Goal: Task Accomplishment & Management: Use online tool/utility

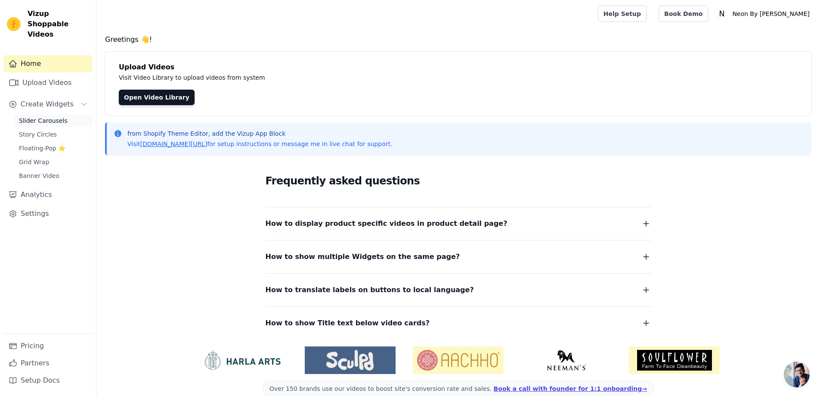
click at [37, 116] on span "Slider Carousels" at bounding box center [43, 120] width 49 height 9
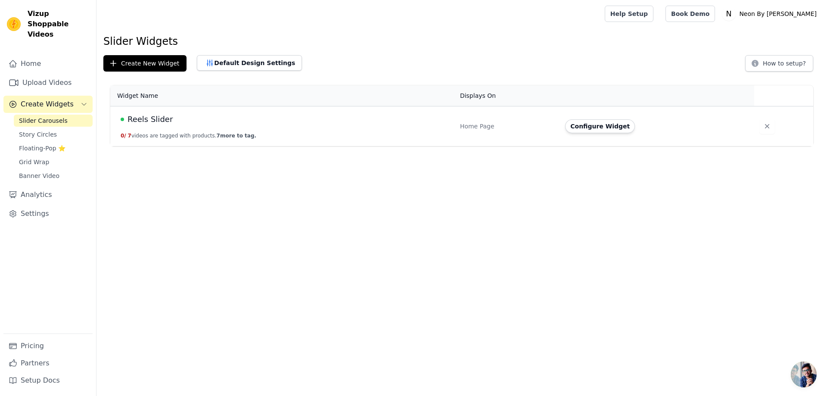
click at [141, 115] on span "Reels Slider" at bounding box center [149, 119] width 45 height 12
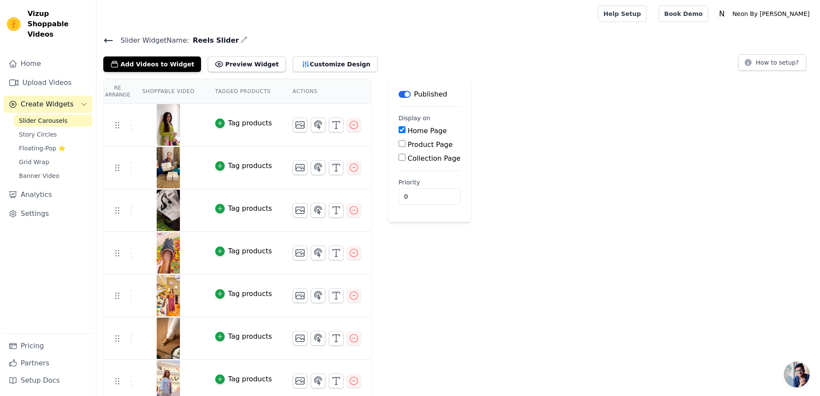
click at [399, 145] on input "Product Page" at bounding box center [402, 143] width 7 height 7
checkbox input "true"
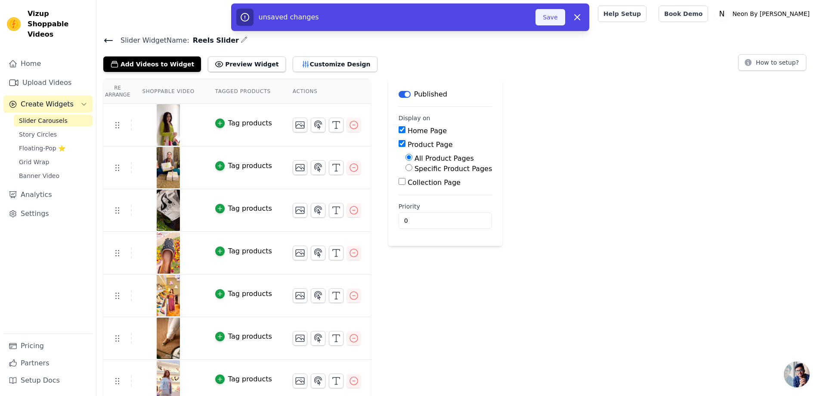
click at [555, 10] on button "Save" at bounding box center [550, 17] width 29 height 16
click at [555, 11] on button "Save" at bounding box center [550, 17] width 29 height 16
